Goal: Information Seeking & Learning: Learn about a topic

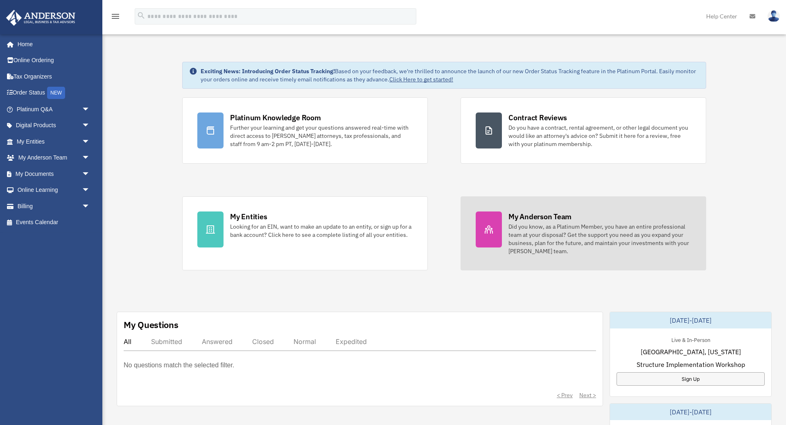
click at [518, 218] on div "My Anderson Team" at bounding box center [539, 217] width 63 height 10
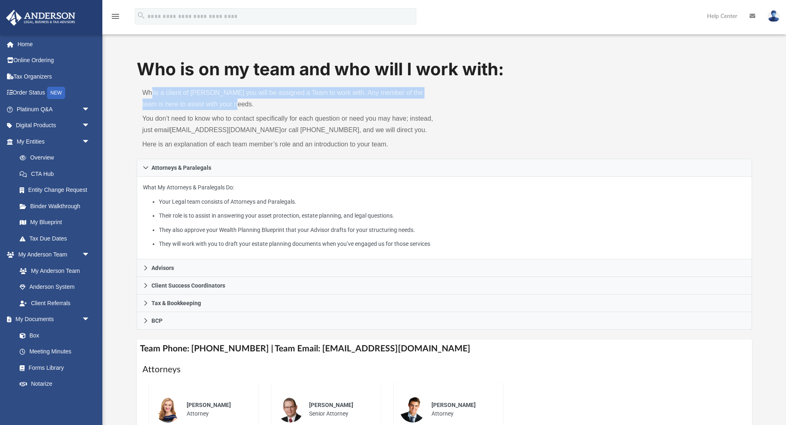
drag, startPoint x: 151, startPoint y: 93, endPoint x: 251, endPoint y: 111, distance: 101.0
click at [251, 111] on div "While a client of Anderson you will be assigned a Team to work with. Any member…" at bounding box center [291, 119] width 308 height 77
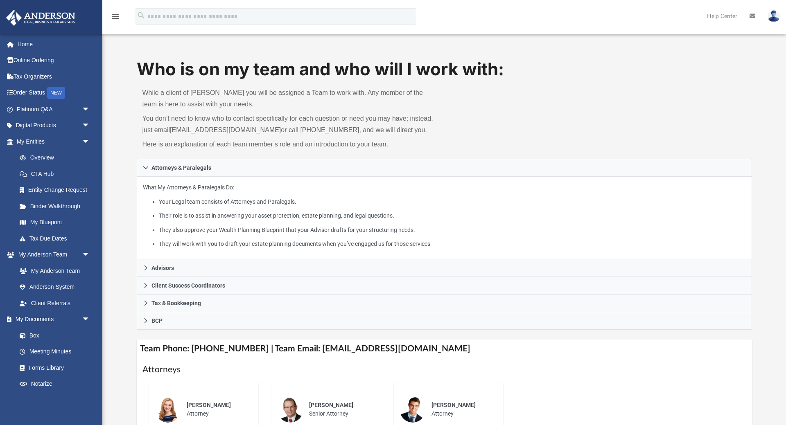
click at [433, 122] on p "You don’t need to know who to contact specifically for each question or need yo…" at bounding box center [290, 124] width 296 height 23
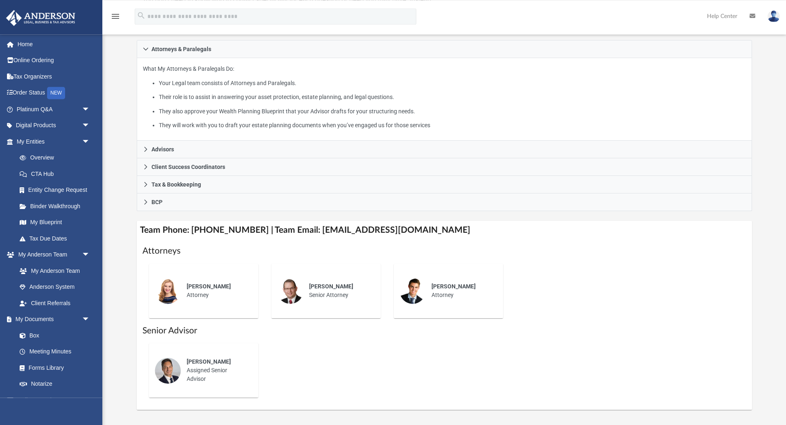
scroll to position [125, 0]
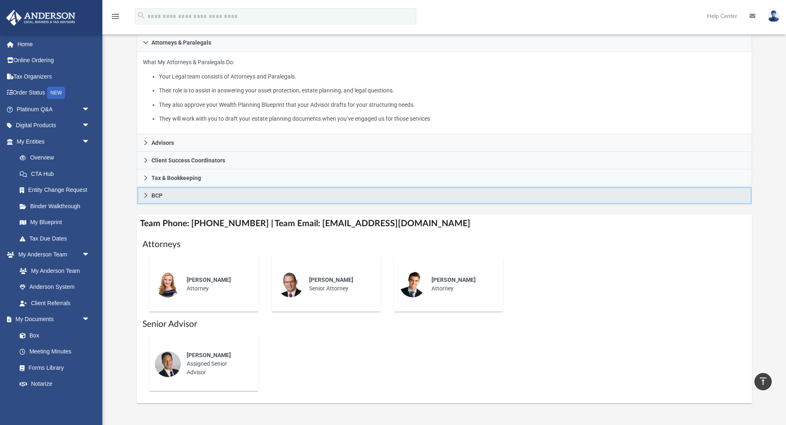
click at [146, 198] on icon at bounding box center [146, 196] width 6 height 6
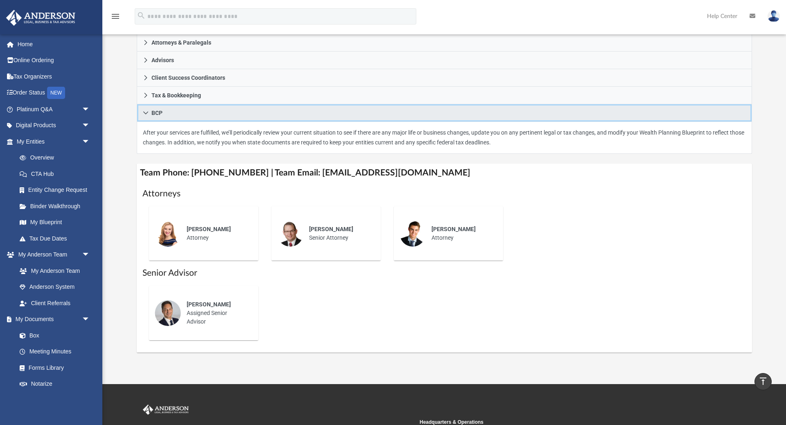
scroll to position [42, 0]
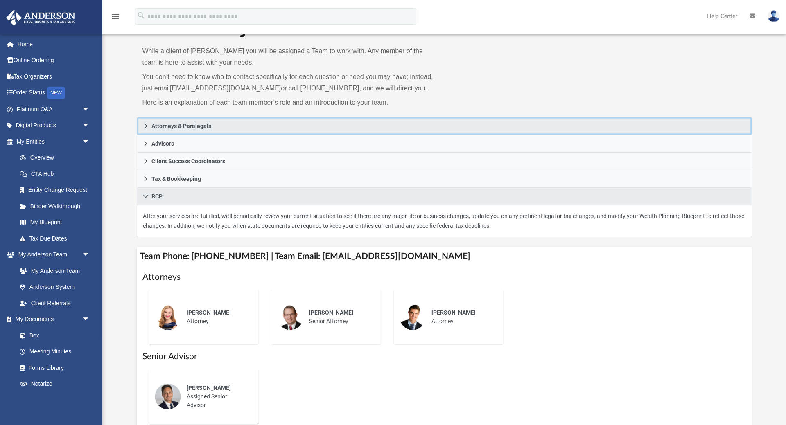
click at [145, 128] on icon at bounding box center [146, 126] width 6 height 6
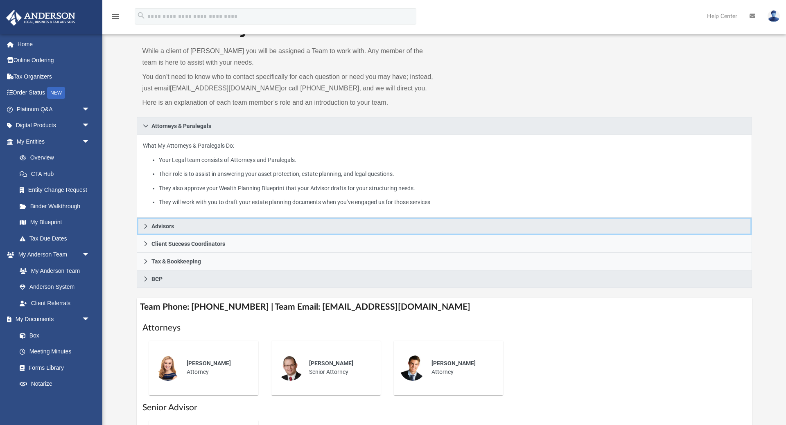
click at [146, 229] on icon at bounding box center [146, 226] width 6 height 6
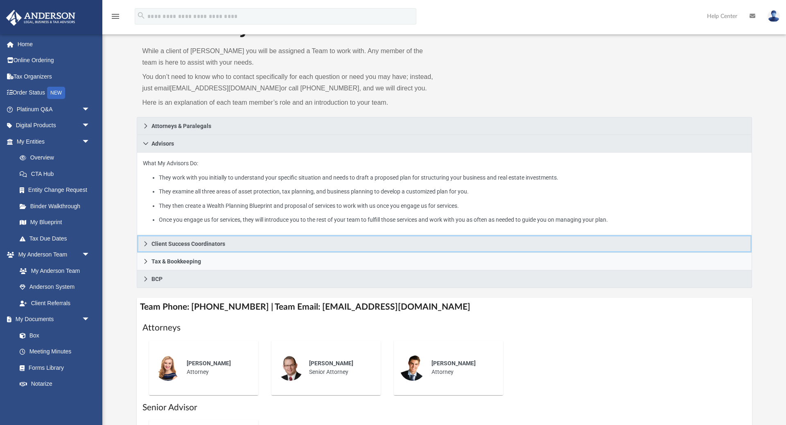
click at [146, 243] on icon at bounding box center [146, 244] width 6 height 6
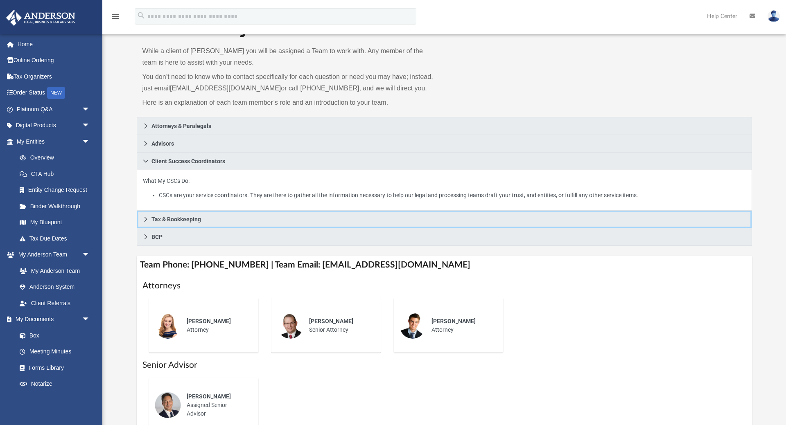
click at [145, 222] on icon at bounding box center [146, 219] width 6 height 6
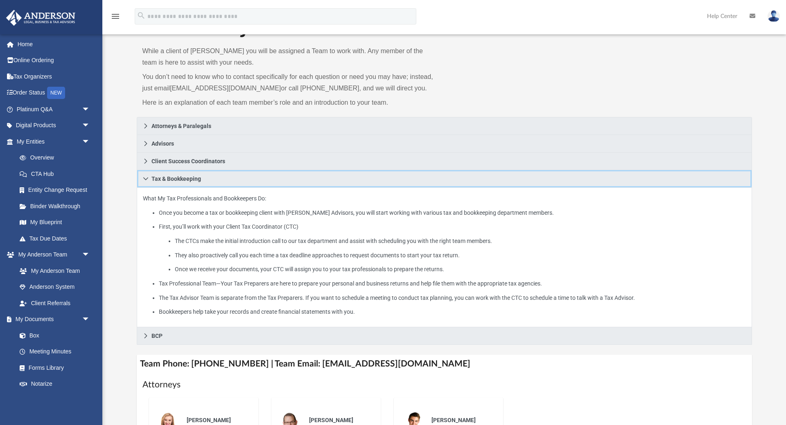
click at [145, 182] on link "Tax & Bookkeeping" at bounding box center [444, 179] width 615 height 18
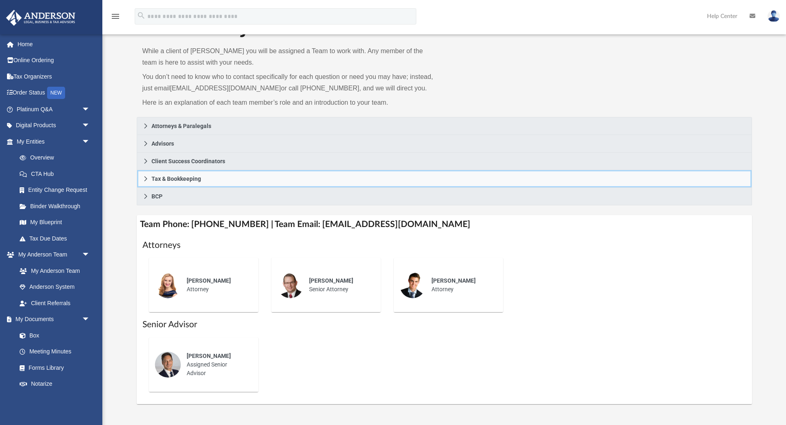
scroll to position [0, 0]
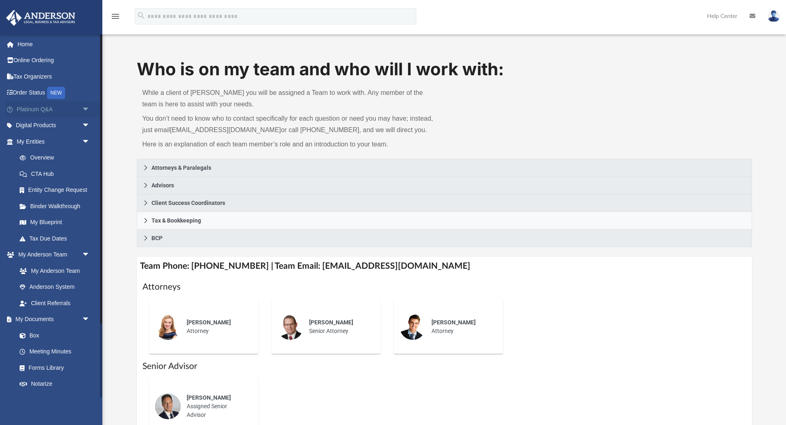
click at [86, 108] on span "arrow_drop_down" at bounding box center [90, 109] width 16 height 17
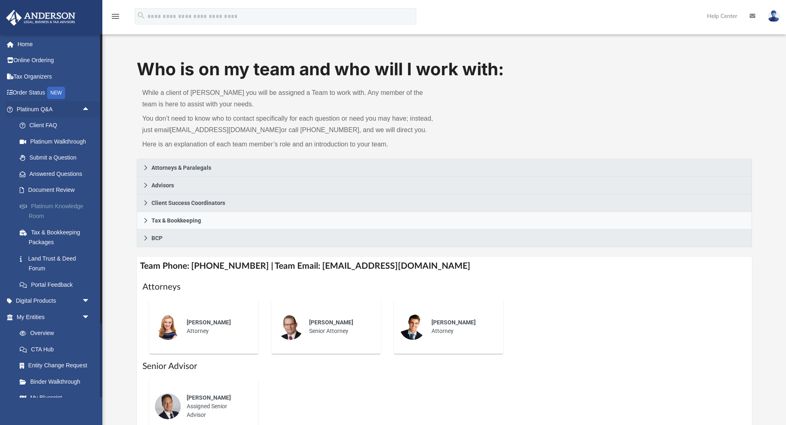
click at [68, 205] on link "Platinum Knowledge Room" at bounding box center [56, 211] width 91 height 26
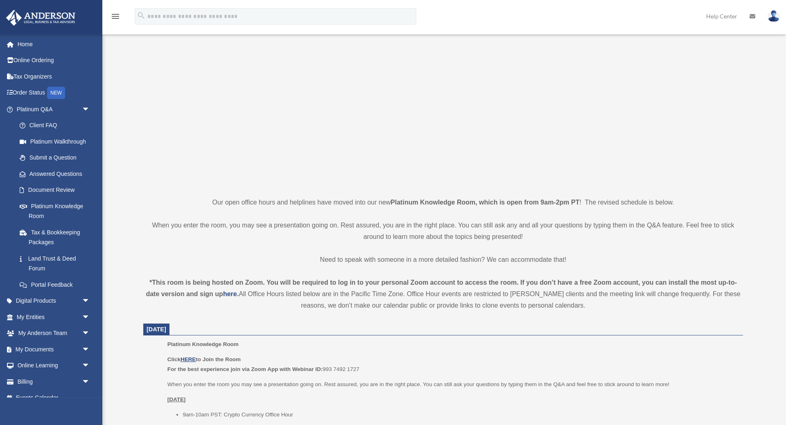
scroll to position [125, 0]
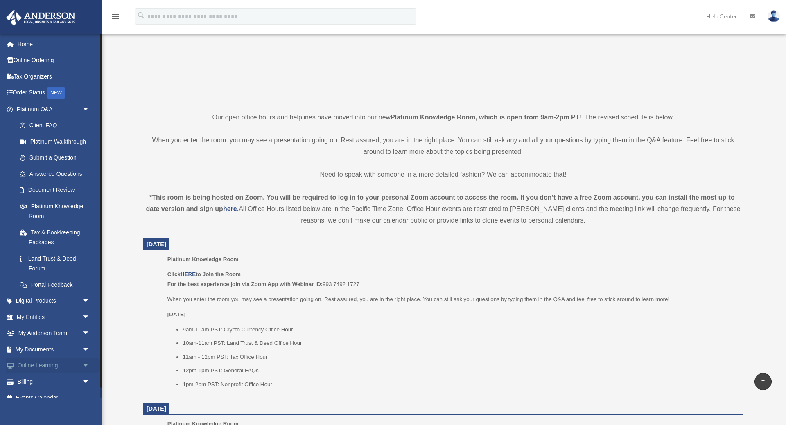
click at [83, 365] on span "arrow_drop_down" at bounding box center [90, 366] width 16 height 17
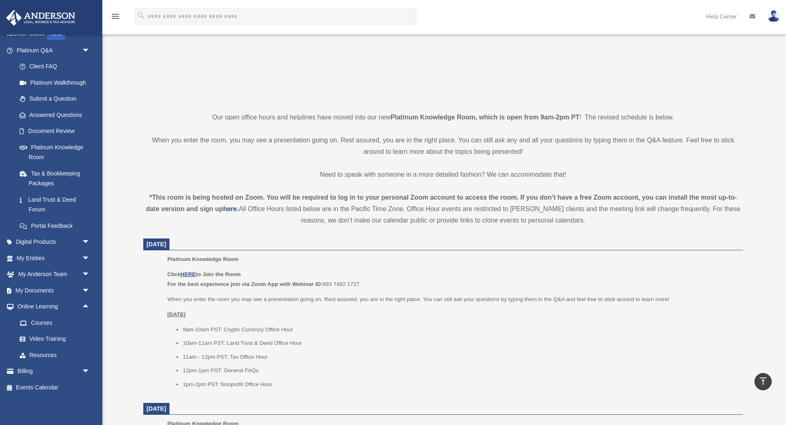
click at [226, 344] on li "10am-11am PST: Land Trust & Deed Office Hour" at bounding box center [459, 343] width 554 height 10
click at [228, 357] on li "11am - 12pm PST: Tax Office Hour" at bounding box center [459, 357] width 554 height 10
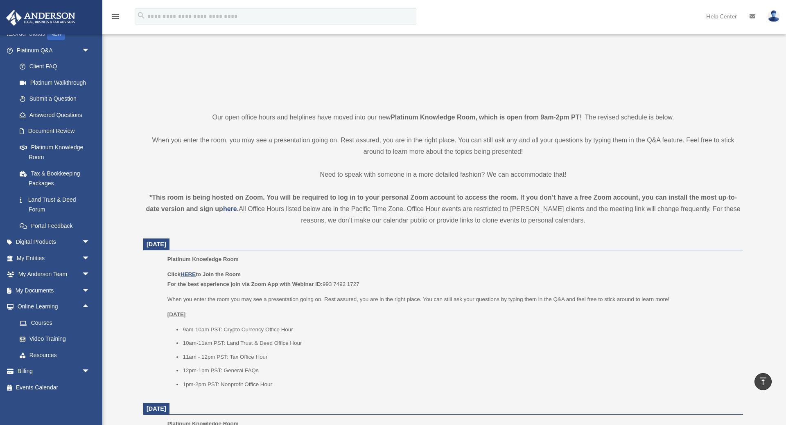
click at [228, 357] on li "11am - 12pm PST: Tax Office Hour" at bounding box center [459, 357] width 554 height 10
click at [253, 358] on li "11am - 12pm PST: Tax Office Hour" at bounding box center [459, 357] width 554 height 10
